Goal: Transaction & Acquisition: Book appointment/travel/reservation

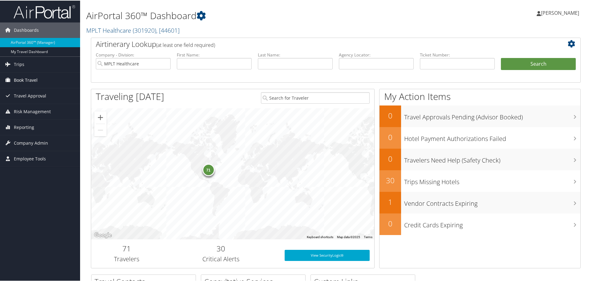
click at [18, 78] on span "Book Travel" at bounding box center [26, 79] width 24 height 15
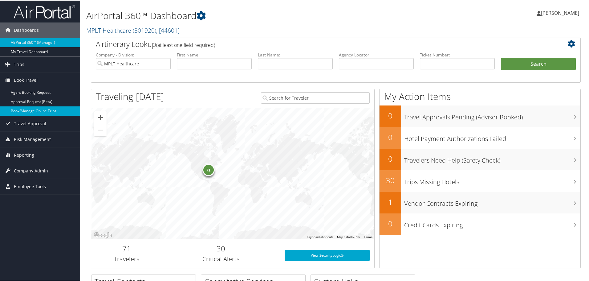
click at [17, 108] on link "Book/Manage Online Trips" at bounding box center [40, 110] width 80 height 9
